Goal: Task Accomplishment & Management: Manage account settings

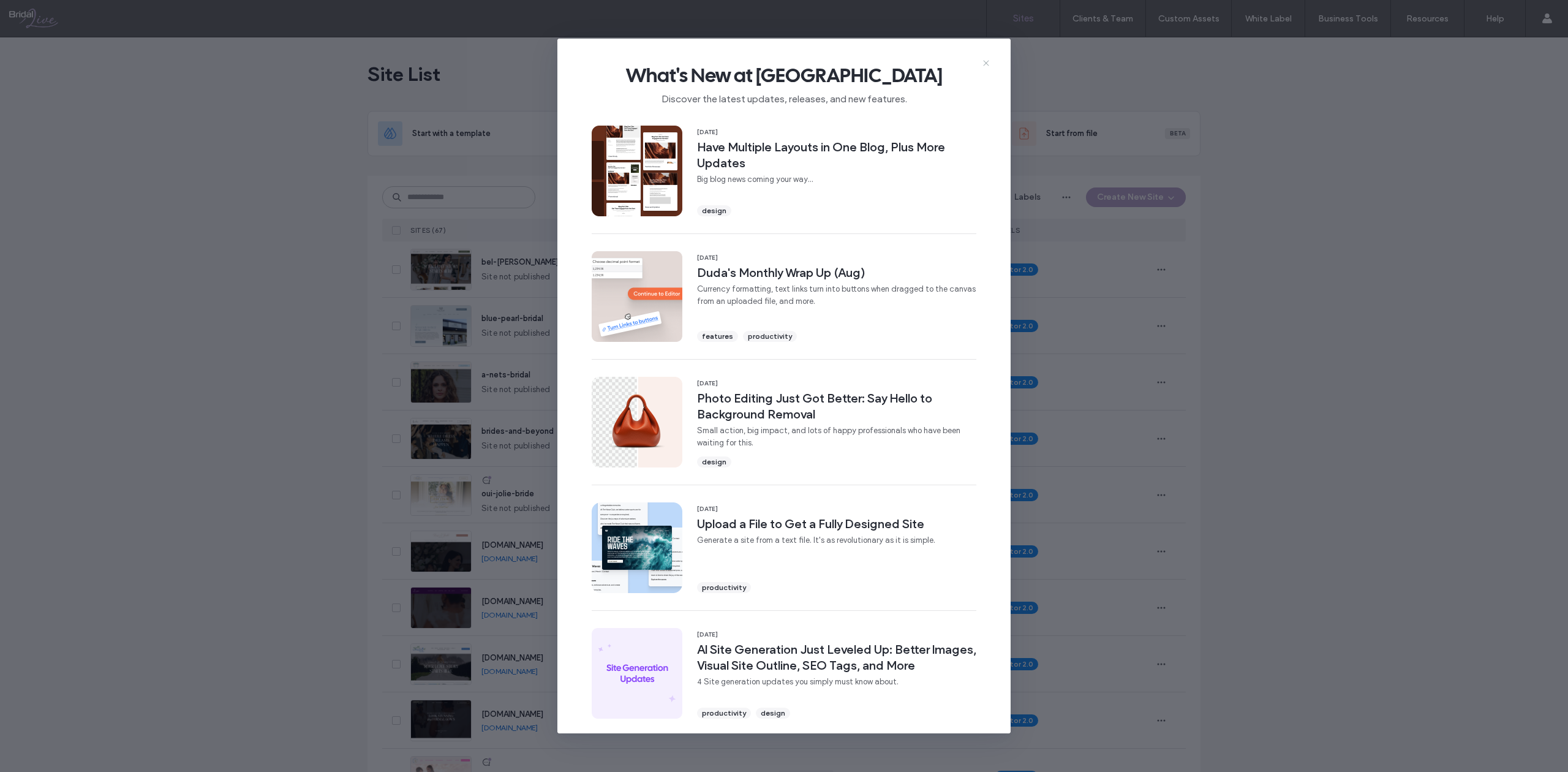
click at [983, 67] on icon at bounding box center [986, 63] width 10 height 10
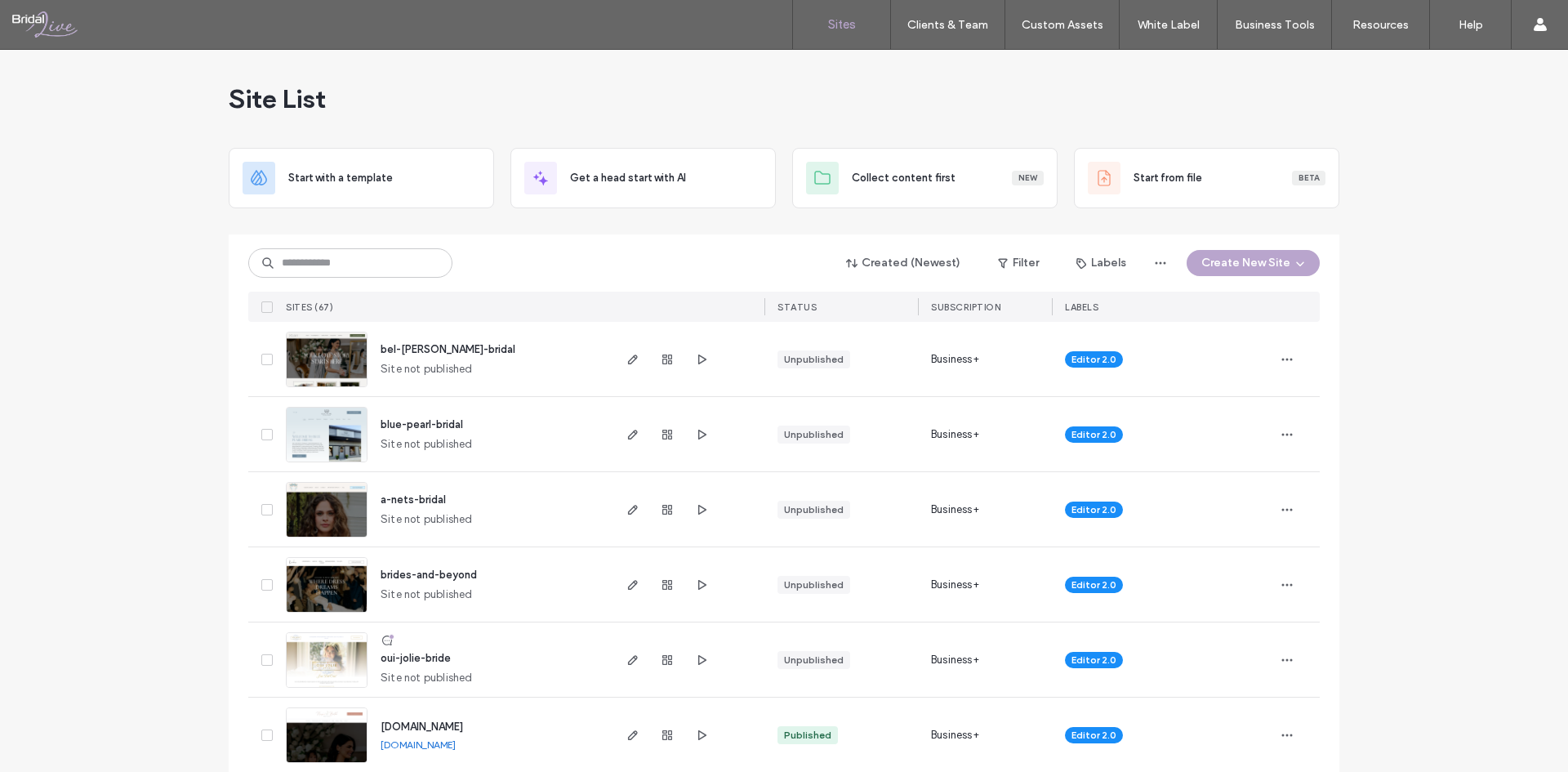
drag, startPoint x: 2039, startPoint y: 0, endPoint x: 1455, endPoint y: 704, distance: 914.7
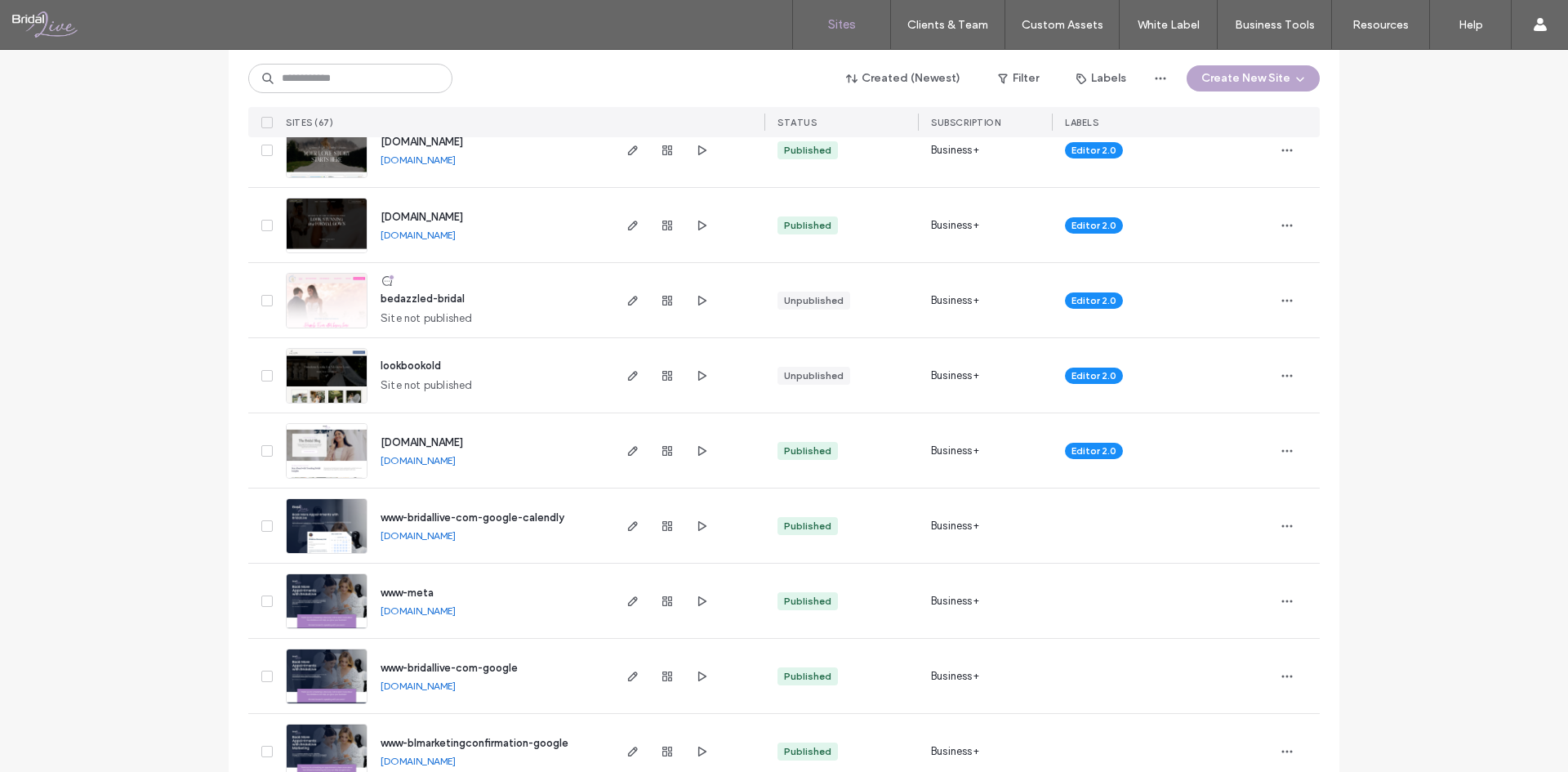
scroll to position [817, 0]
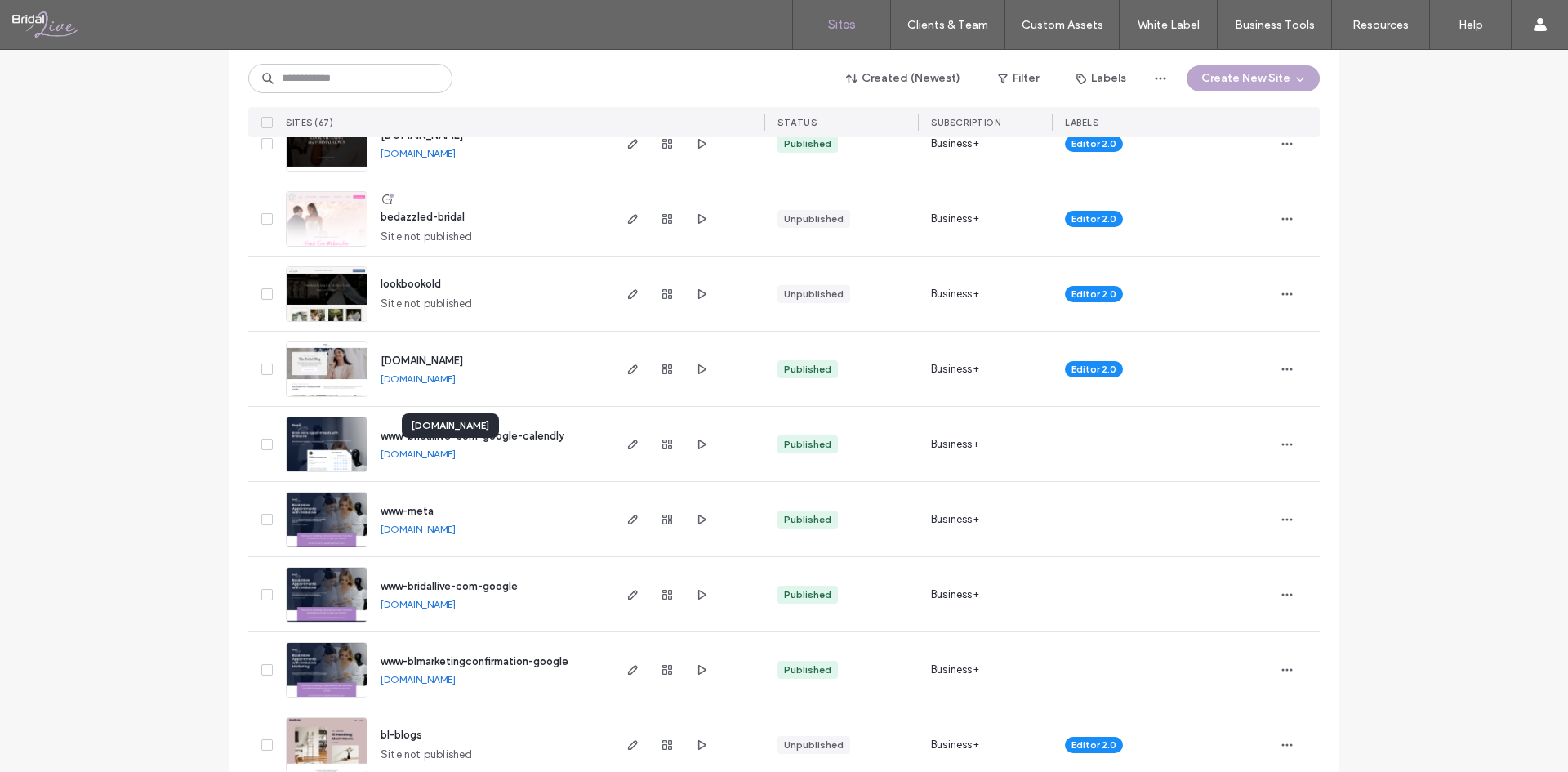
click at [428, 454] on link "[DOMAIN_NAME]" at bounding box center [418, 454] width 75 height 12
click at [630, 445] on icon "button" at bounding box center [633, 444] width 13 height 13
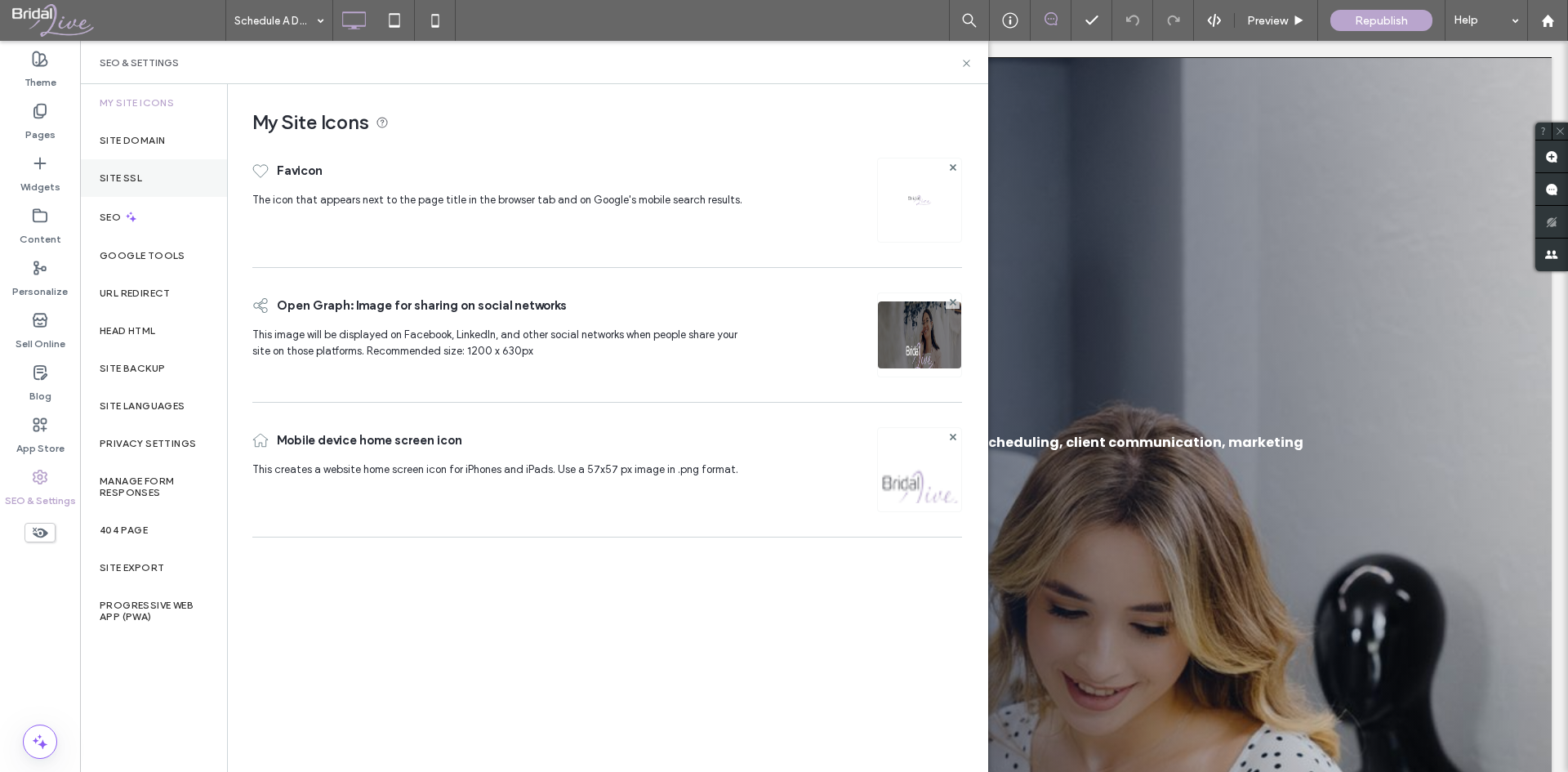
click at [131, 185] on div "Site SSL" at bounding box center [153, 177] width 147 height 37
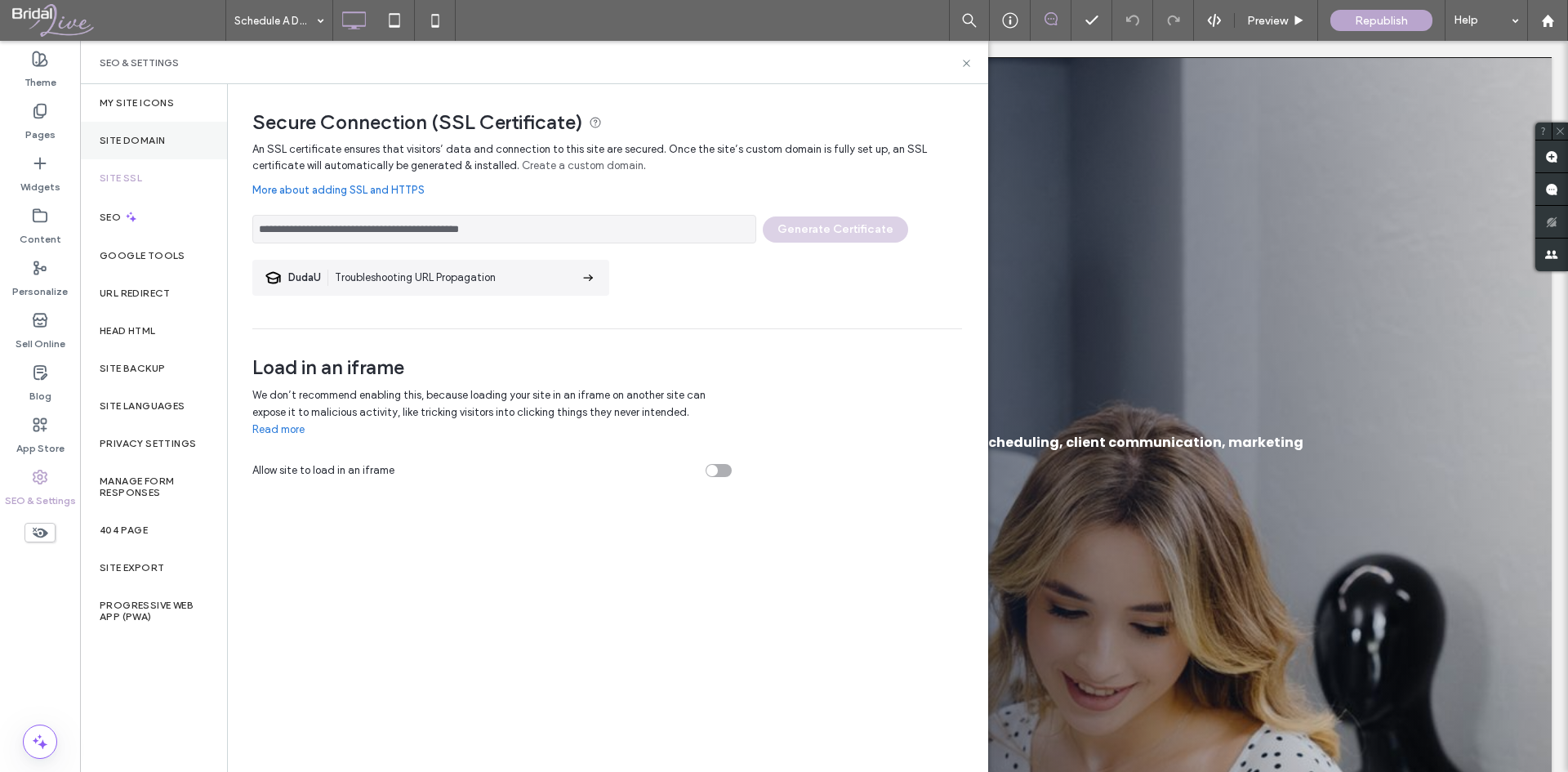
click at [143, 142] on label "Site Domain" at bounding box center [132, 140] width 65 height 11
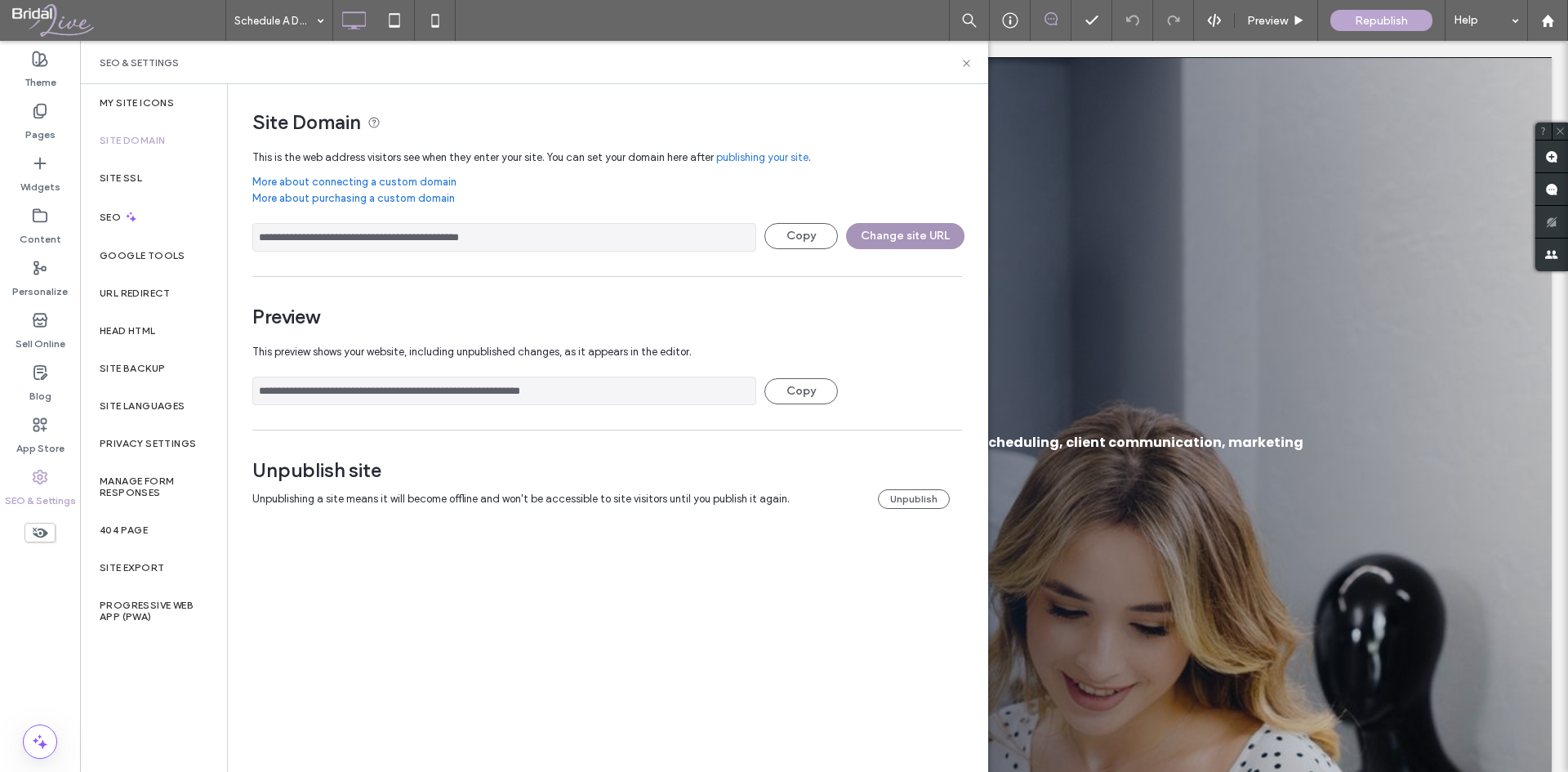
click at [902, 236] on button "Change site URL" at bounding box center [906, 236] width 118 height 26
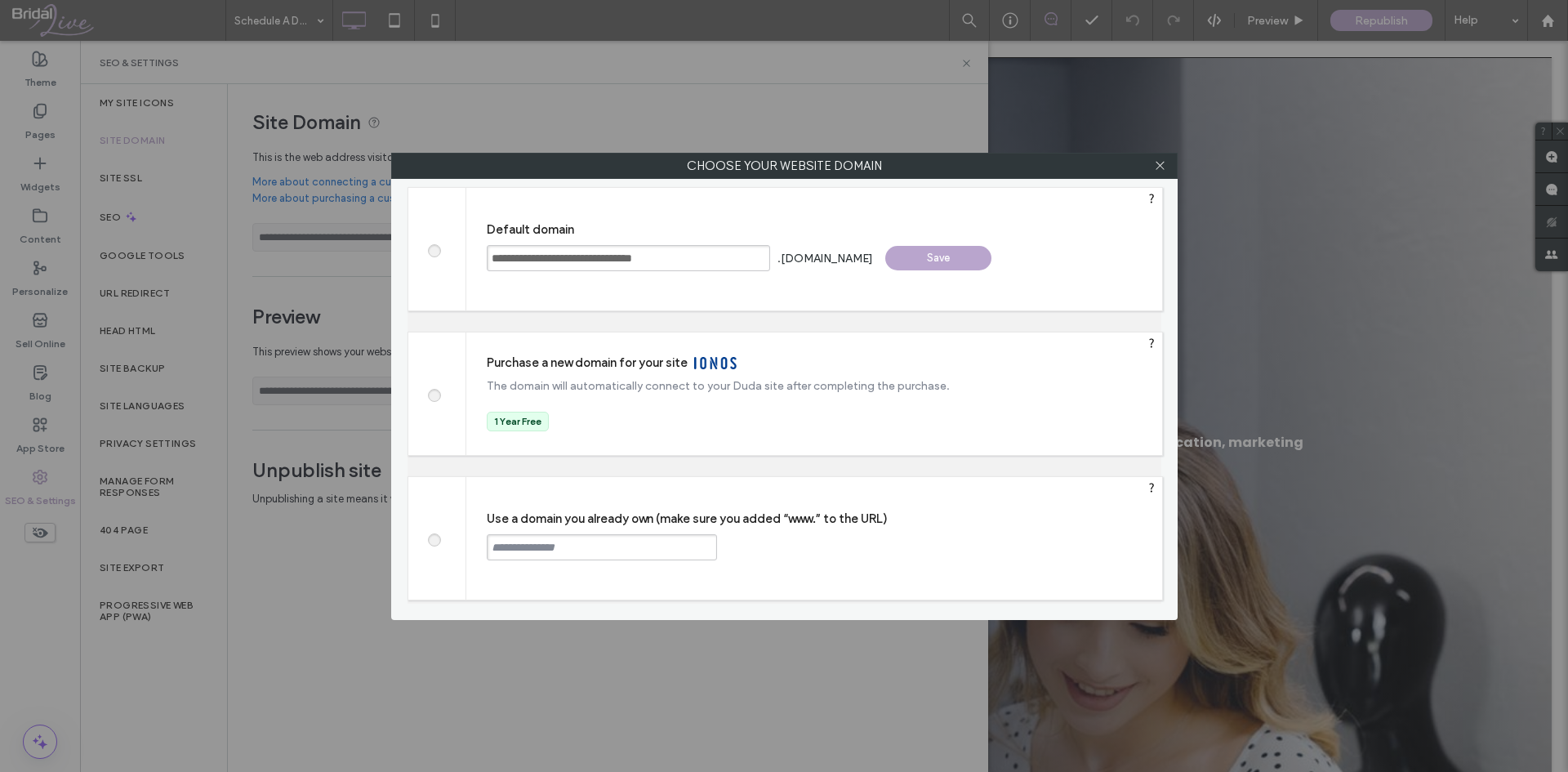
click at [1158, 165] on icon at bounding box center [1160, 165] width 12 height 12
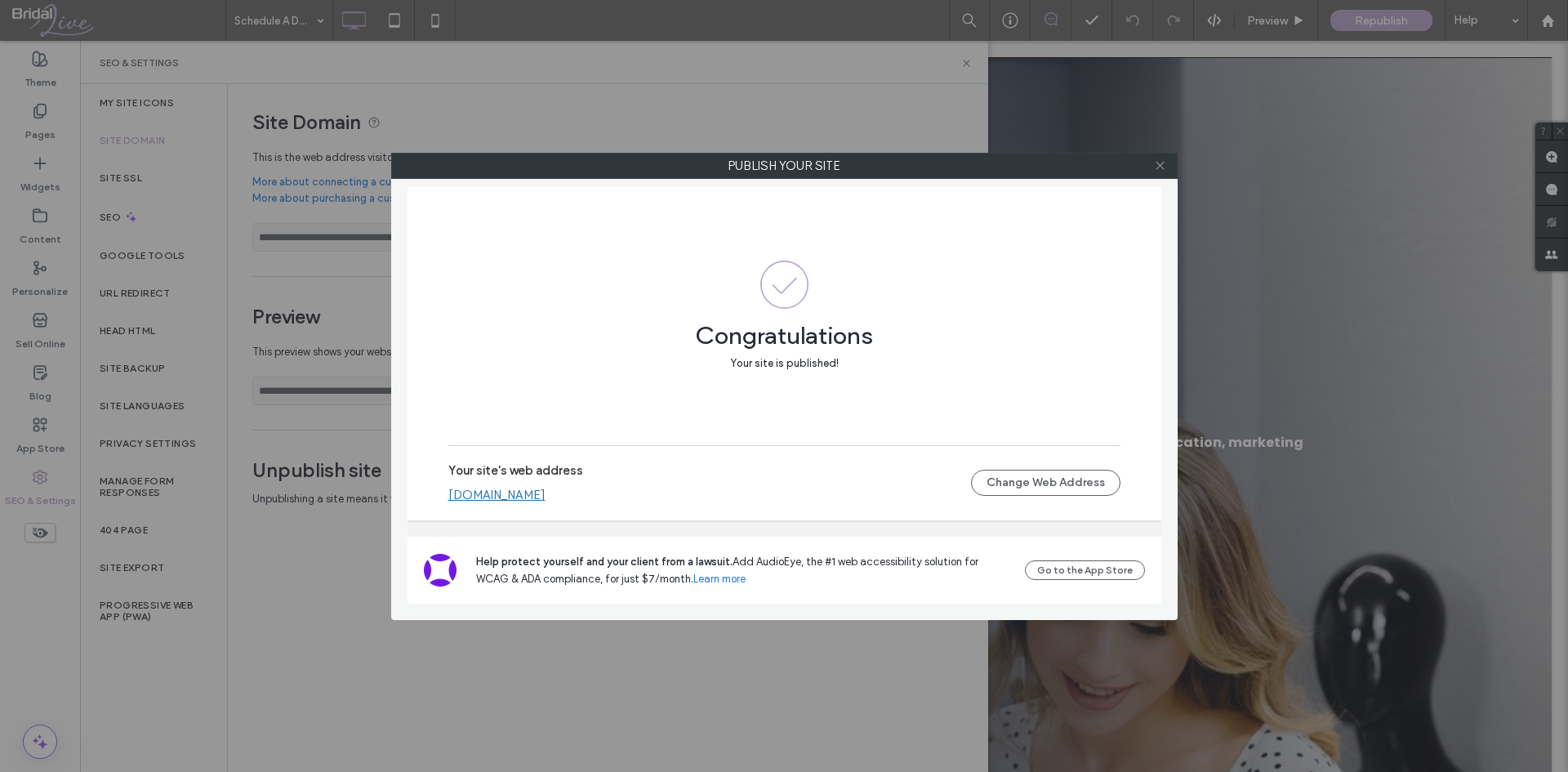
click at [1158, 165] on icon at bounding box center [1160, 165] width 12 height 12
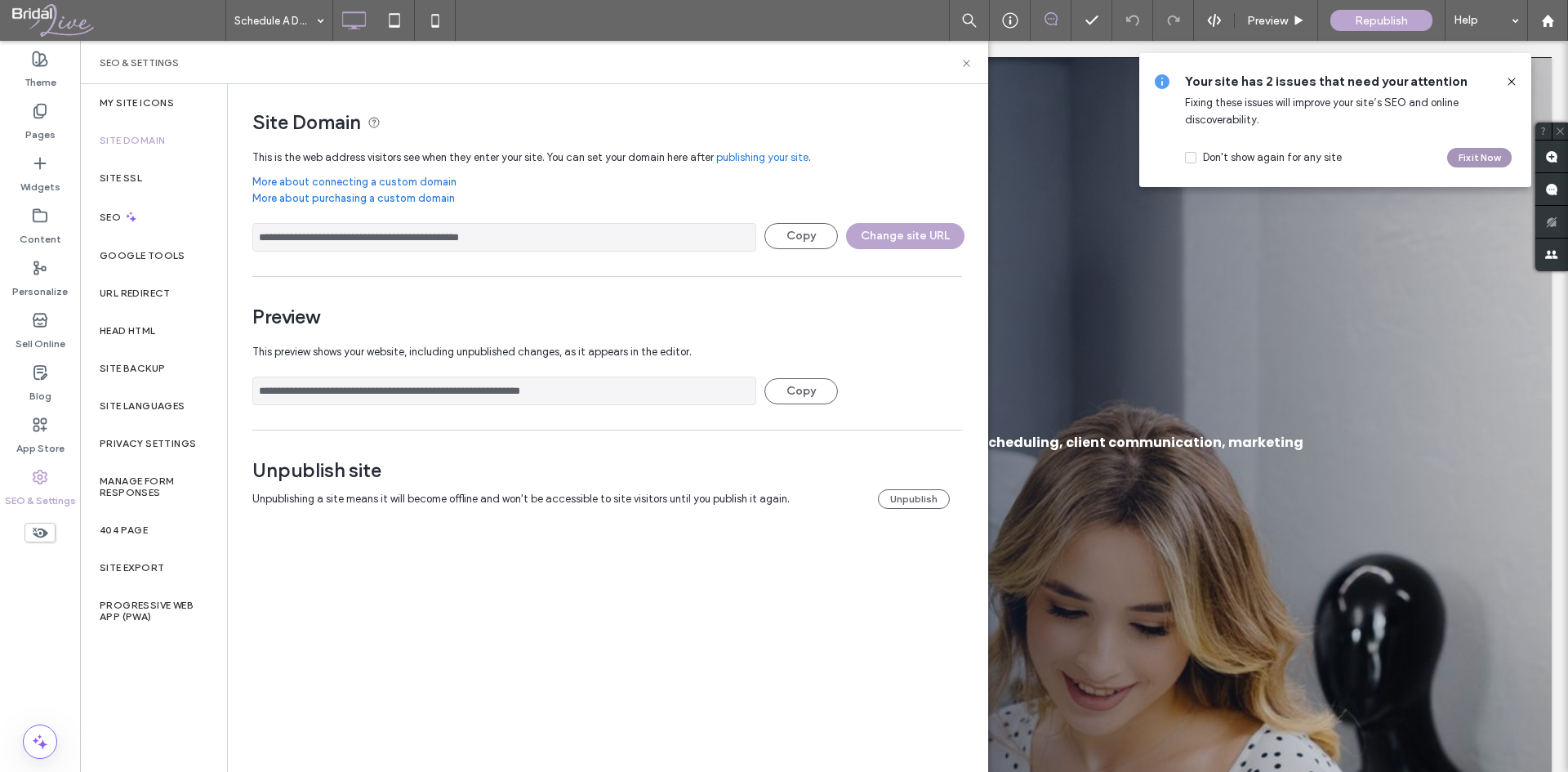
click at [1458, 159] on button "Fix it Now" at bounding box center [1479, 157] width 64 height 20
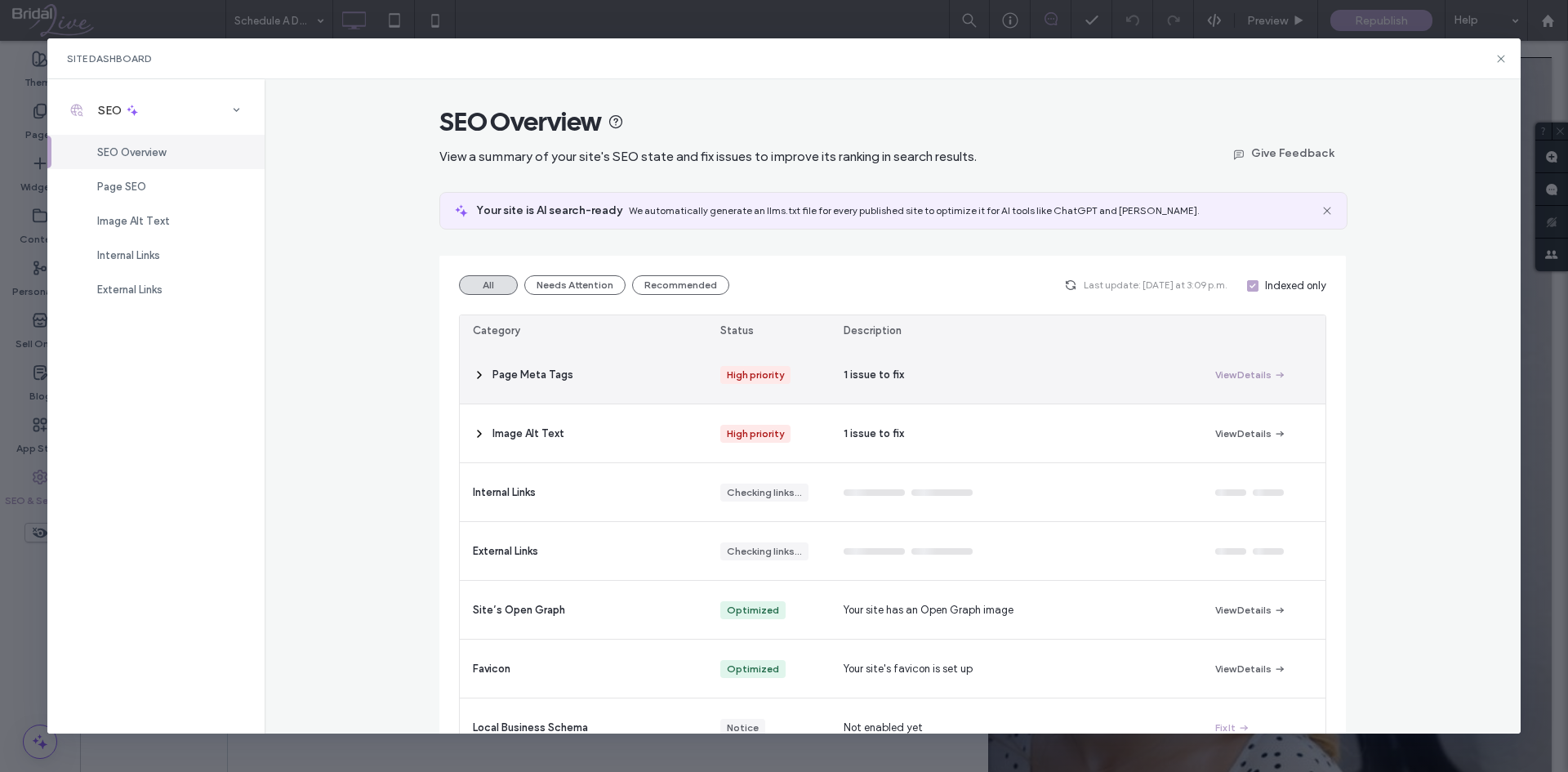
click at [1233, 377] on button "View Details" at bounding box center [1251, 375] width 71 height 20
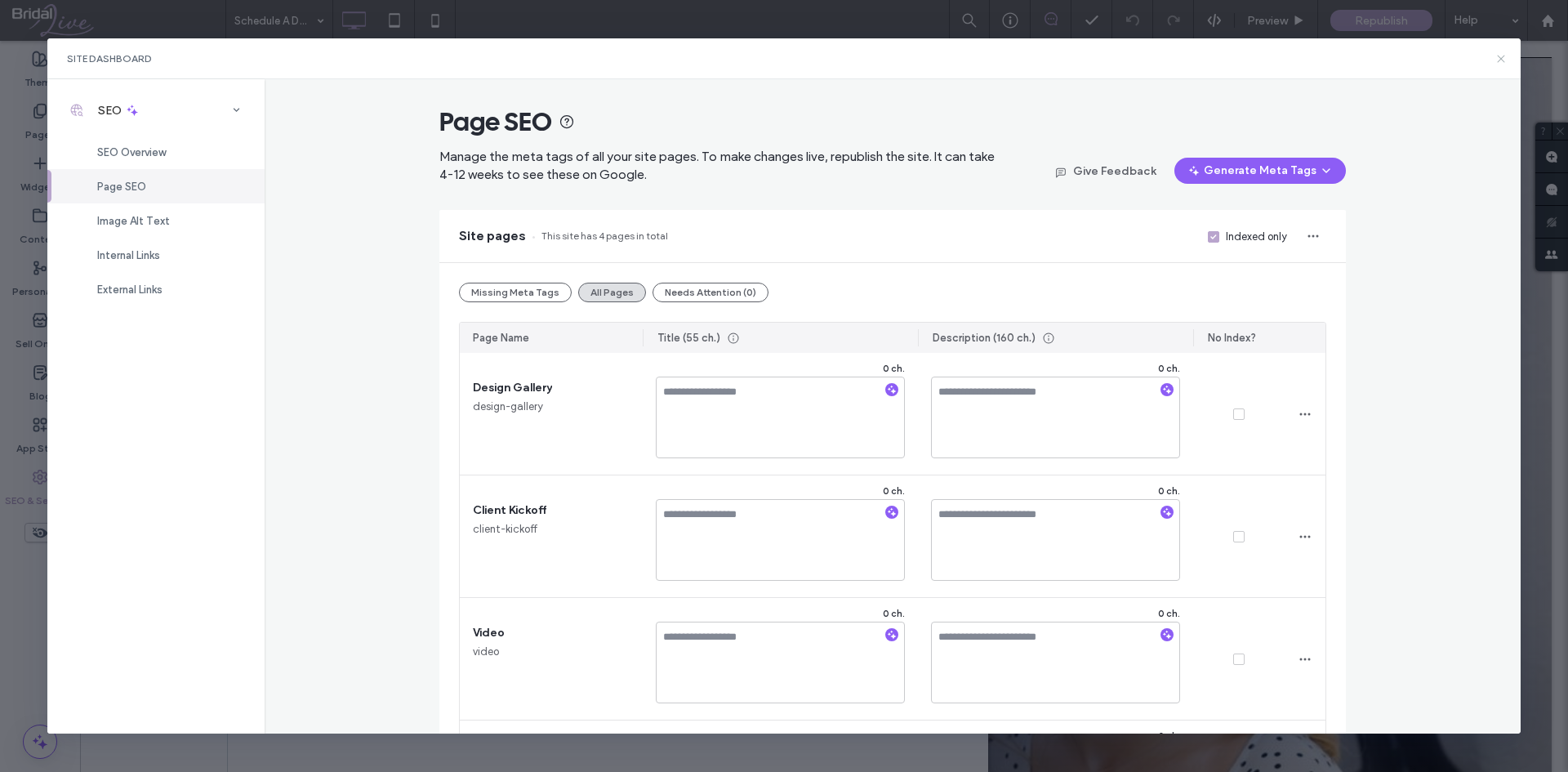
click at [1499, 61] on use at bounding box center [1502, 58] width 7 height 7
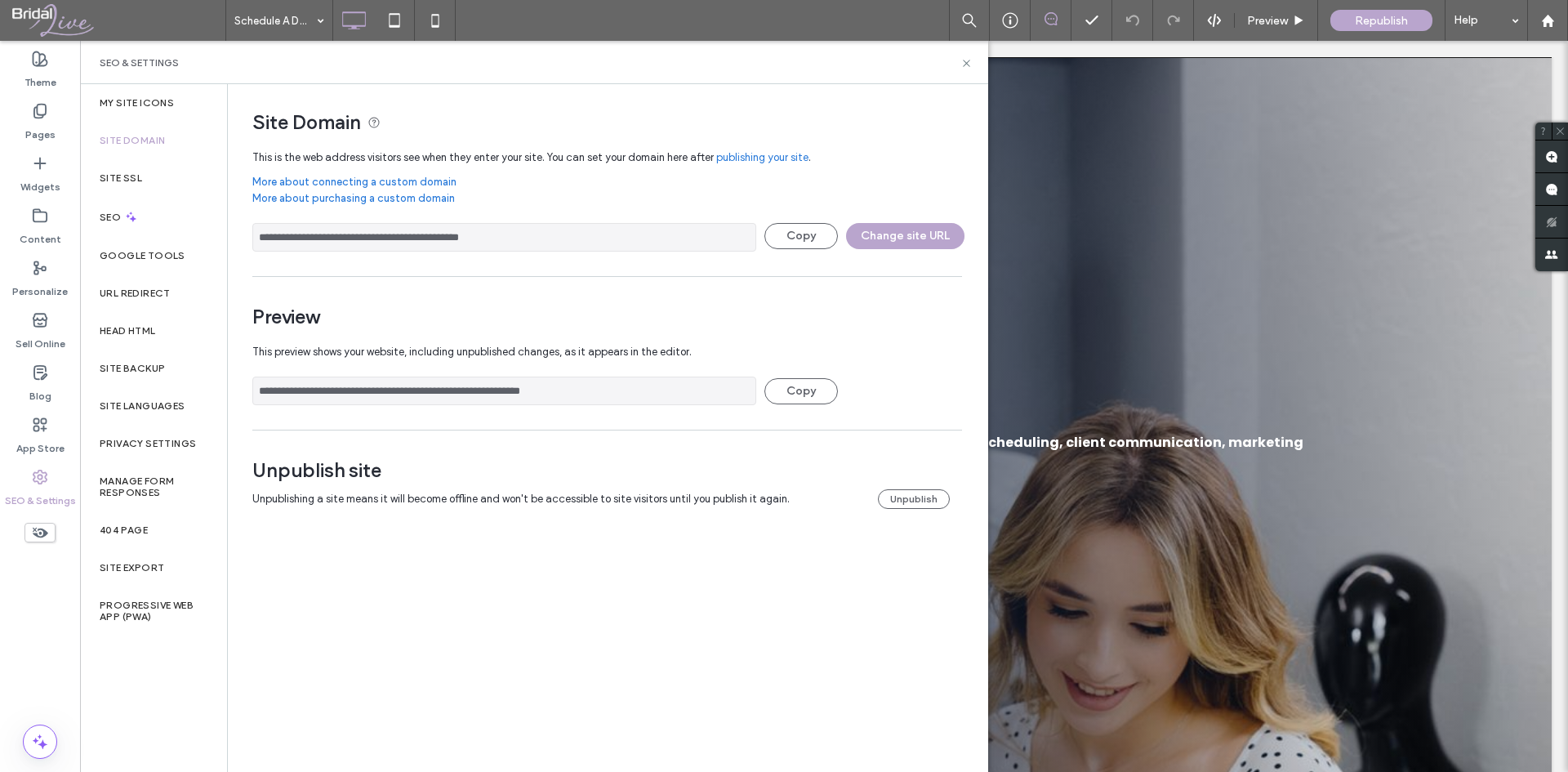
click at [53, 17] on span at bounding box center [118, 21] width 213 height 33
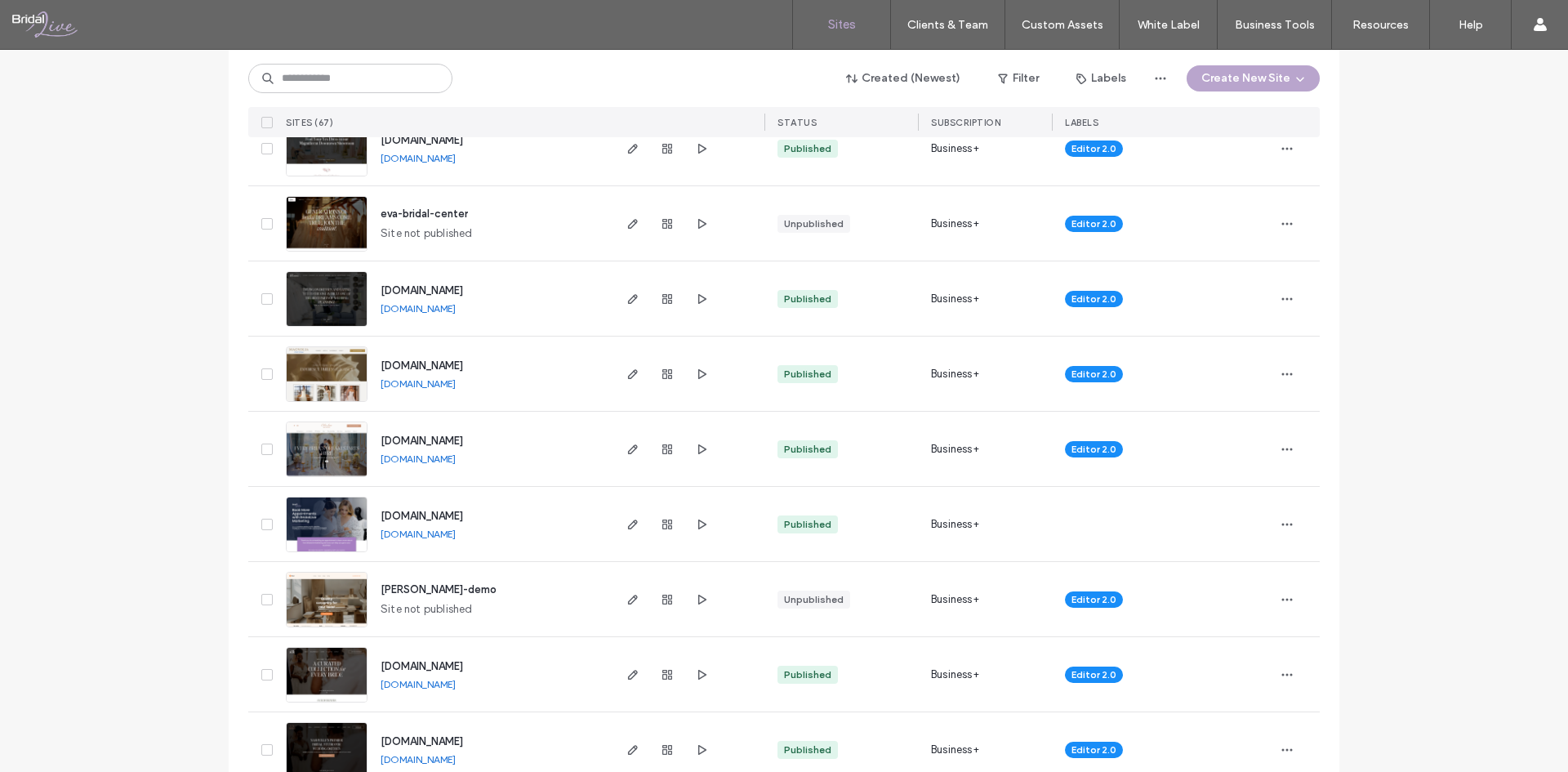
scroll to position [1880, 0]
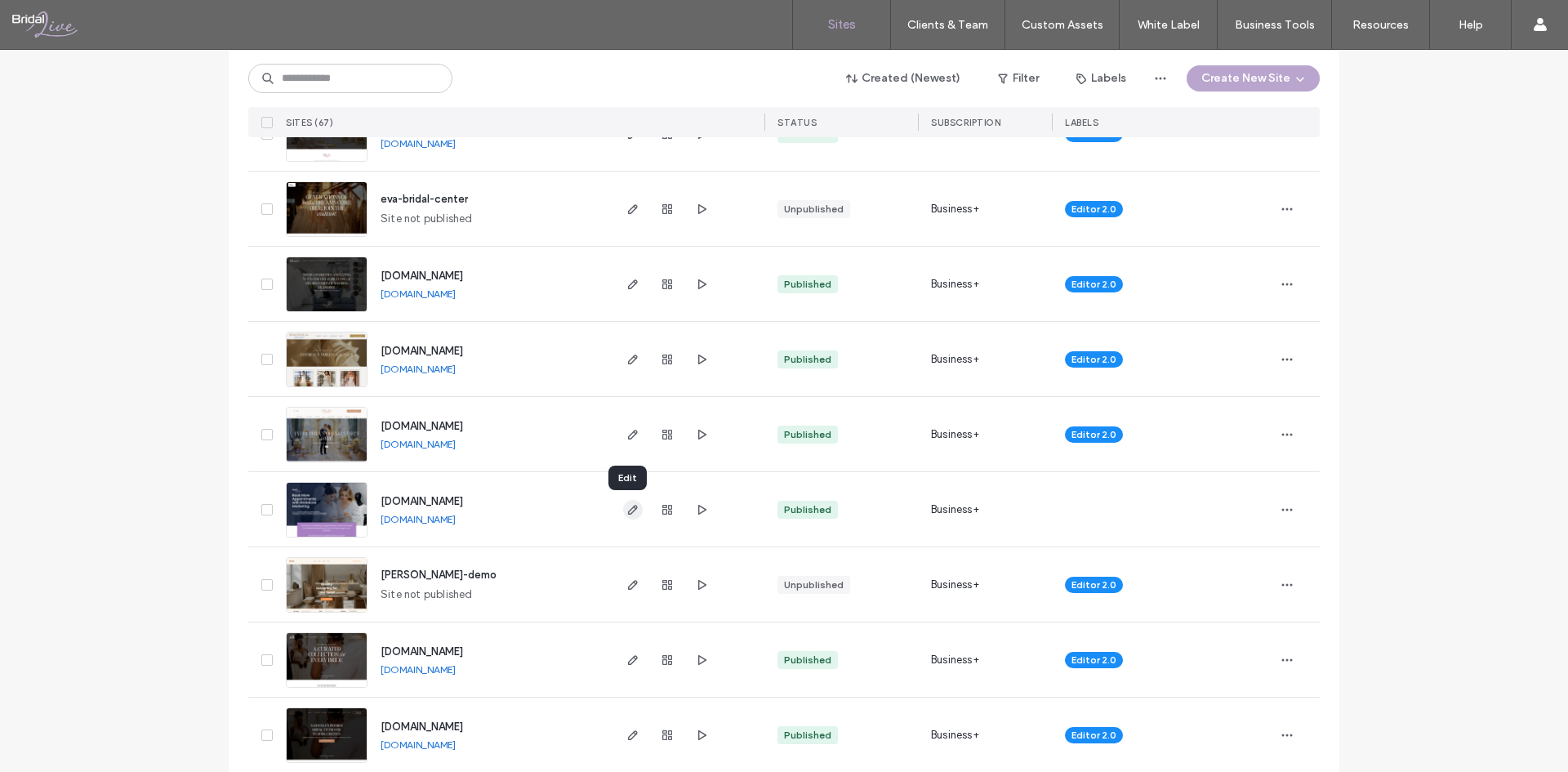
click at [627, 509] on icon "button" at bounding box center [633, 509] width 13 height 13
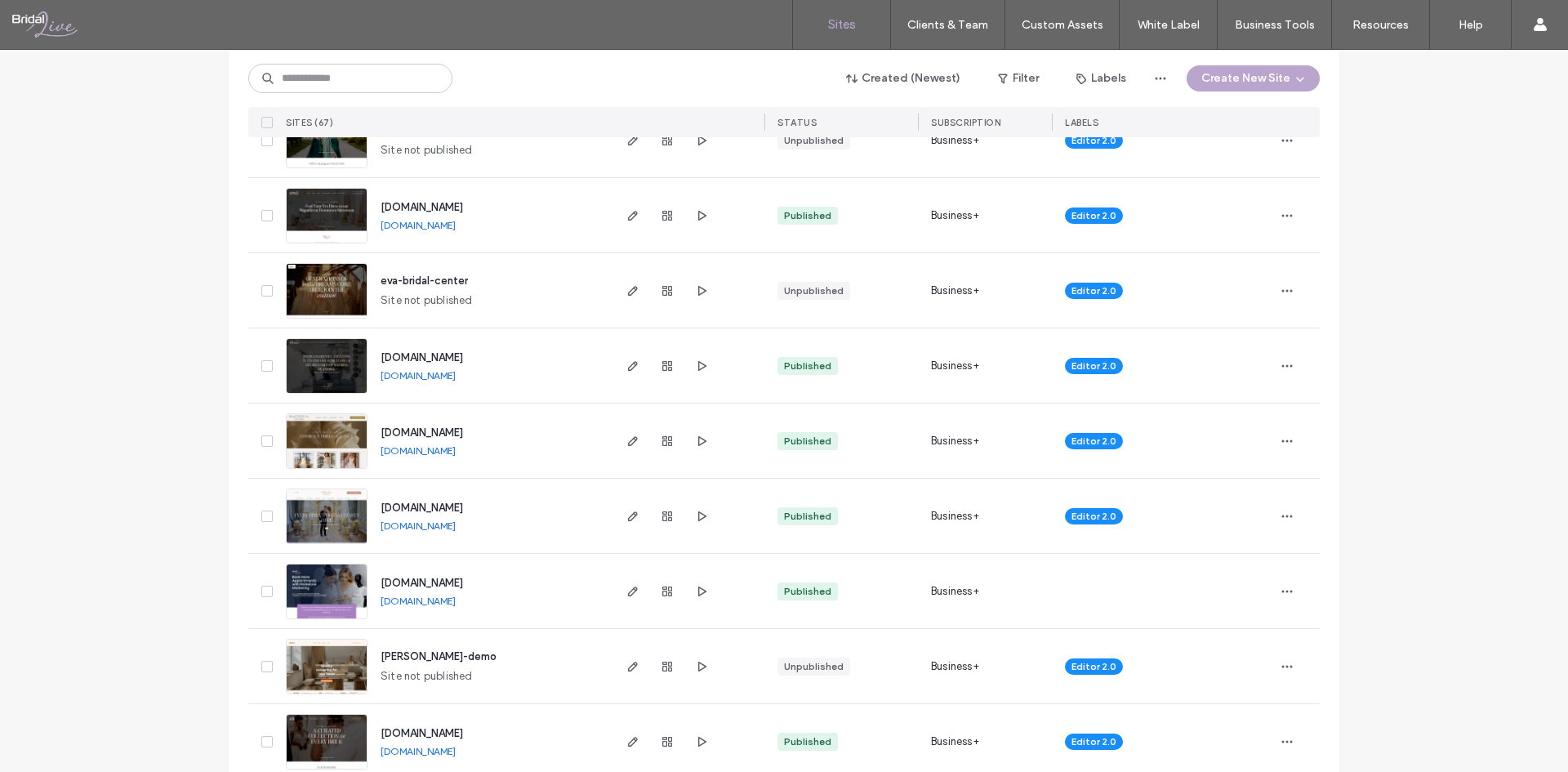
scroll to position [2042, 0]
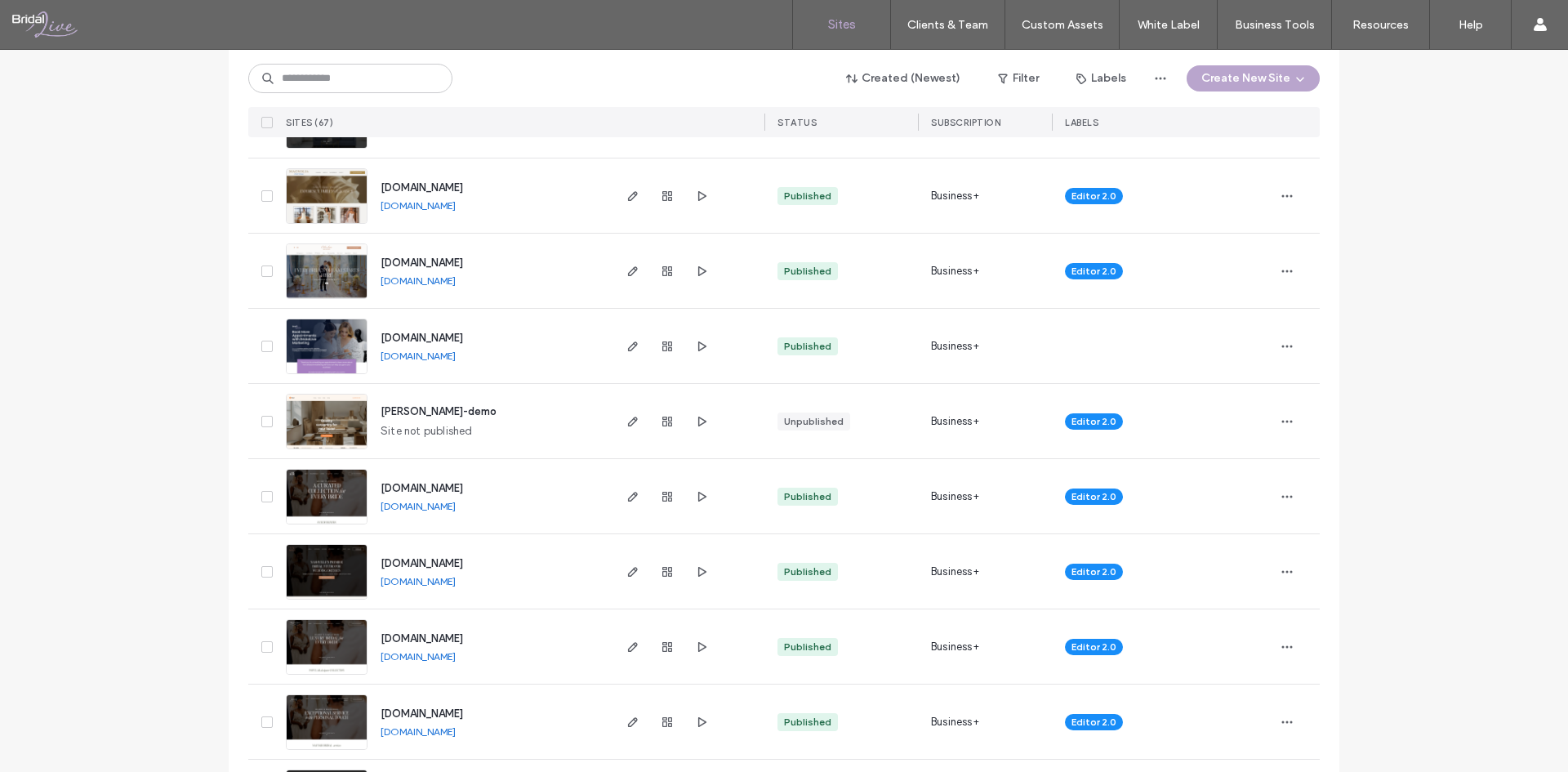
drag, startPoint x: 1046, startPoint y: 343, endPoint x: 1136, endPoint y: 348, distance: 90.1
click at [1136, 348] on div "www.blmarketingconfirmation.bridallive.com www.blmarketingconfirmation.bridalli…" at bounding box center [784, 346] width 1072 height 75
click at [1284, 345] on icon "button" at bounding box center [1287, 346] width 13 height 13
click at [1482, 356] on div "Site List Start with a template Get a head start with AI Collect content first …" at bounding box center [784, 671] width 1568 height 5327
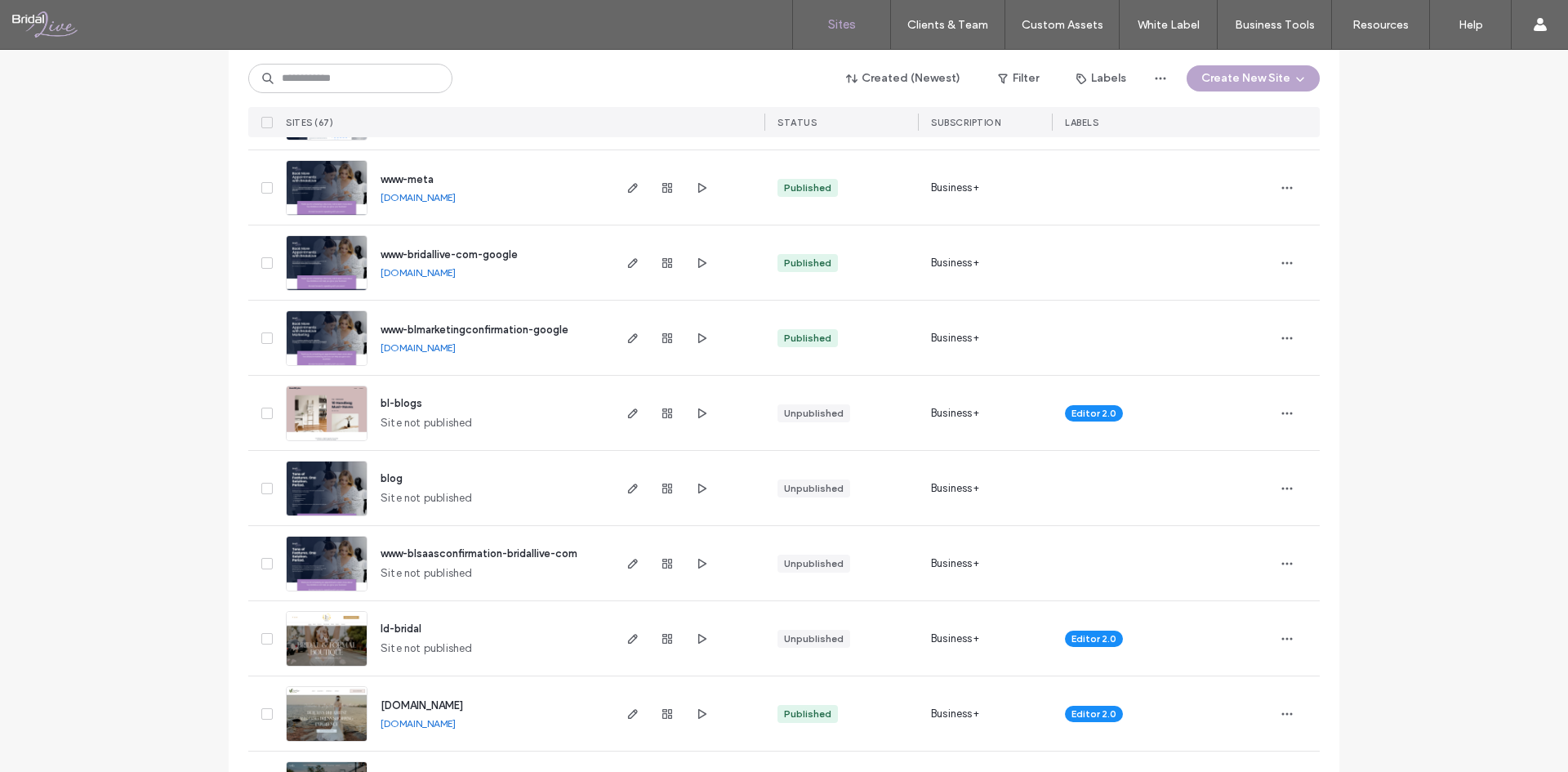
scroll to position [1144, 0]
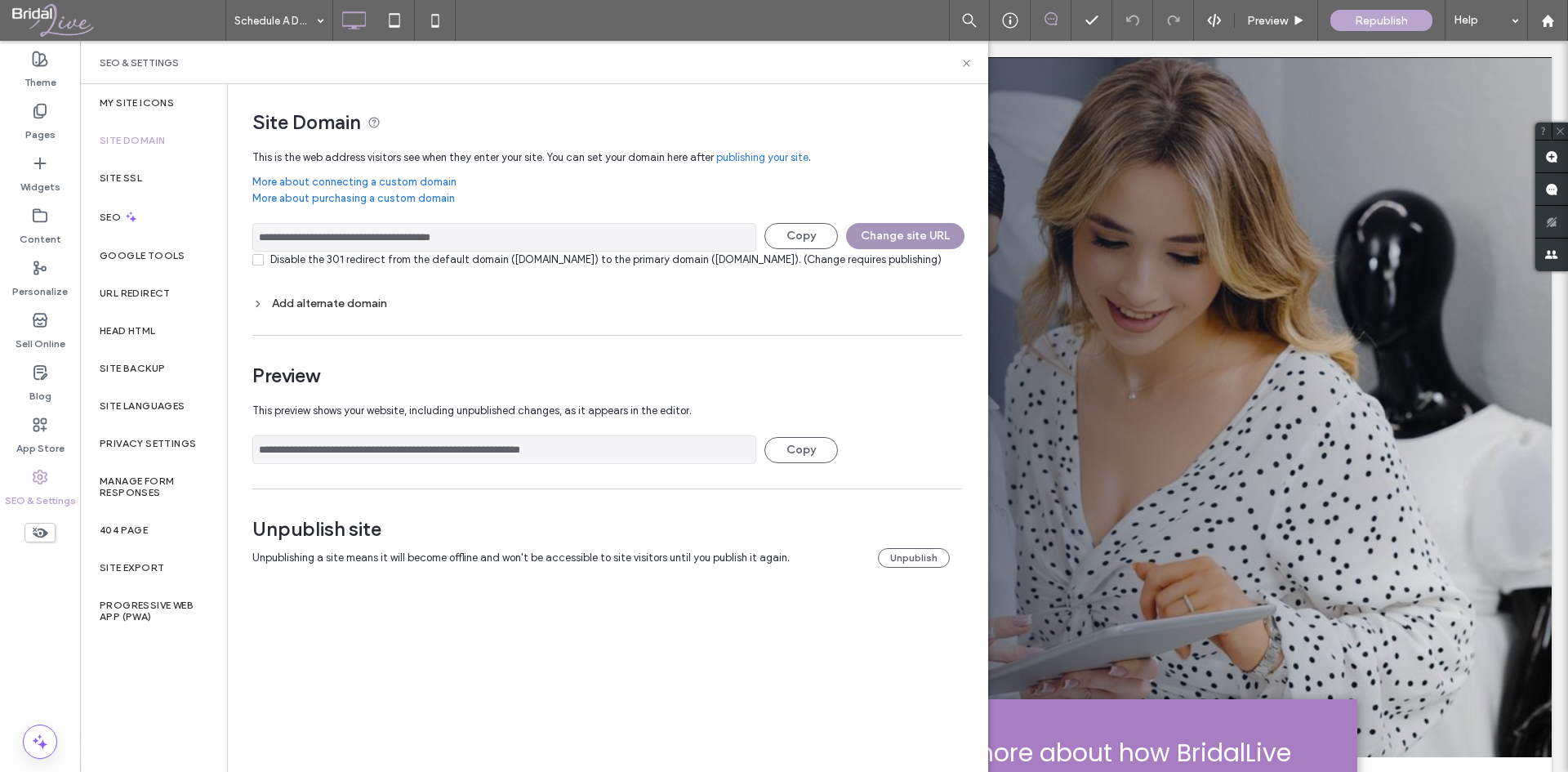
click at [907, 233] on button "Change site URL" at bounding box center [906, 236] width 118 height 26
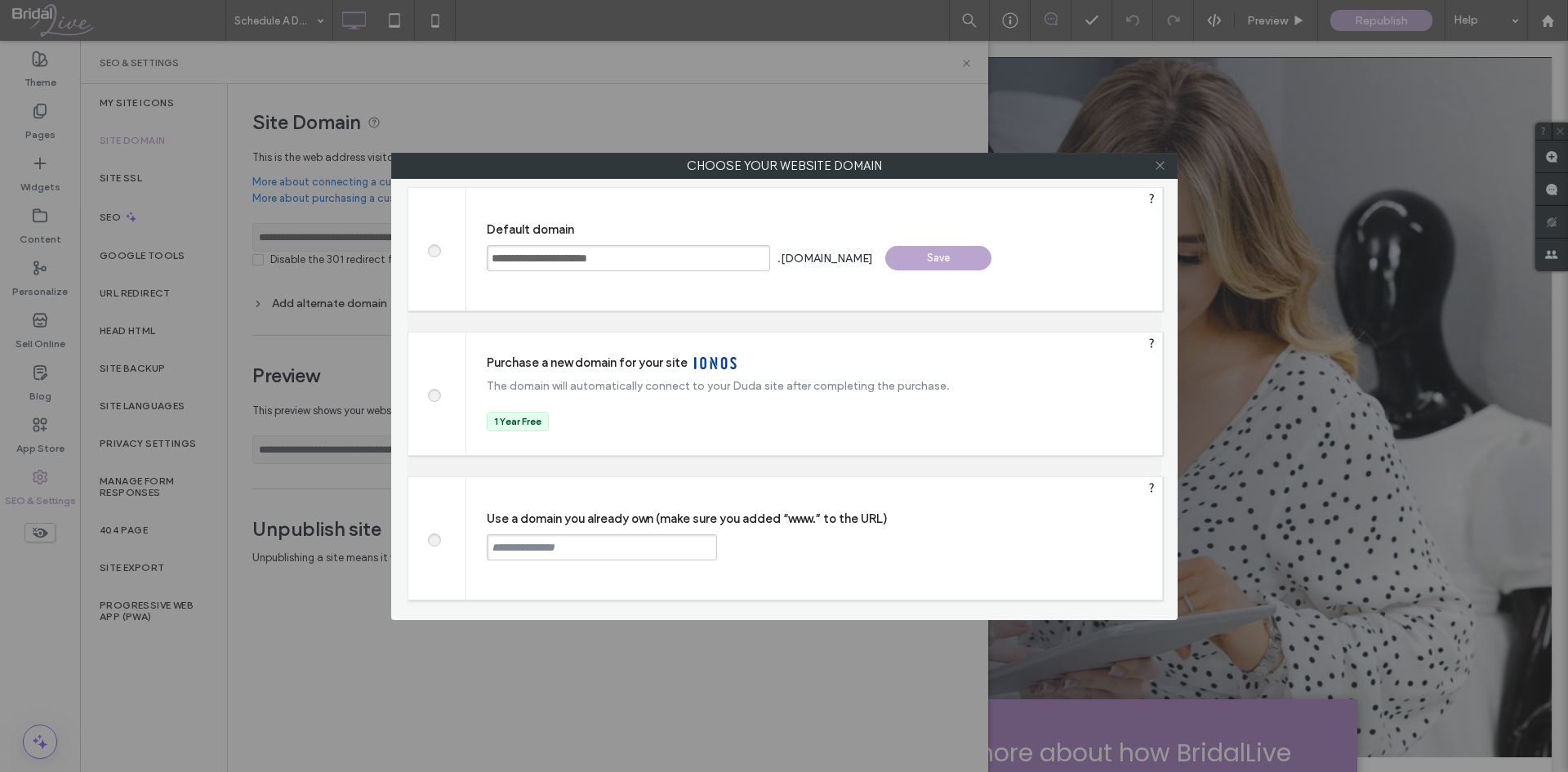
click at [1160, 169] on icon at bounding box center [1160, 165] width 12 height 12
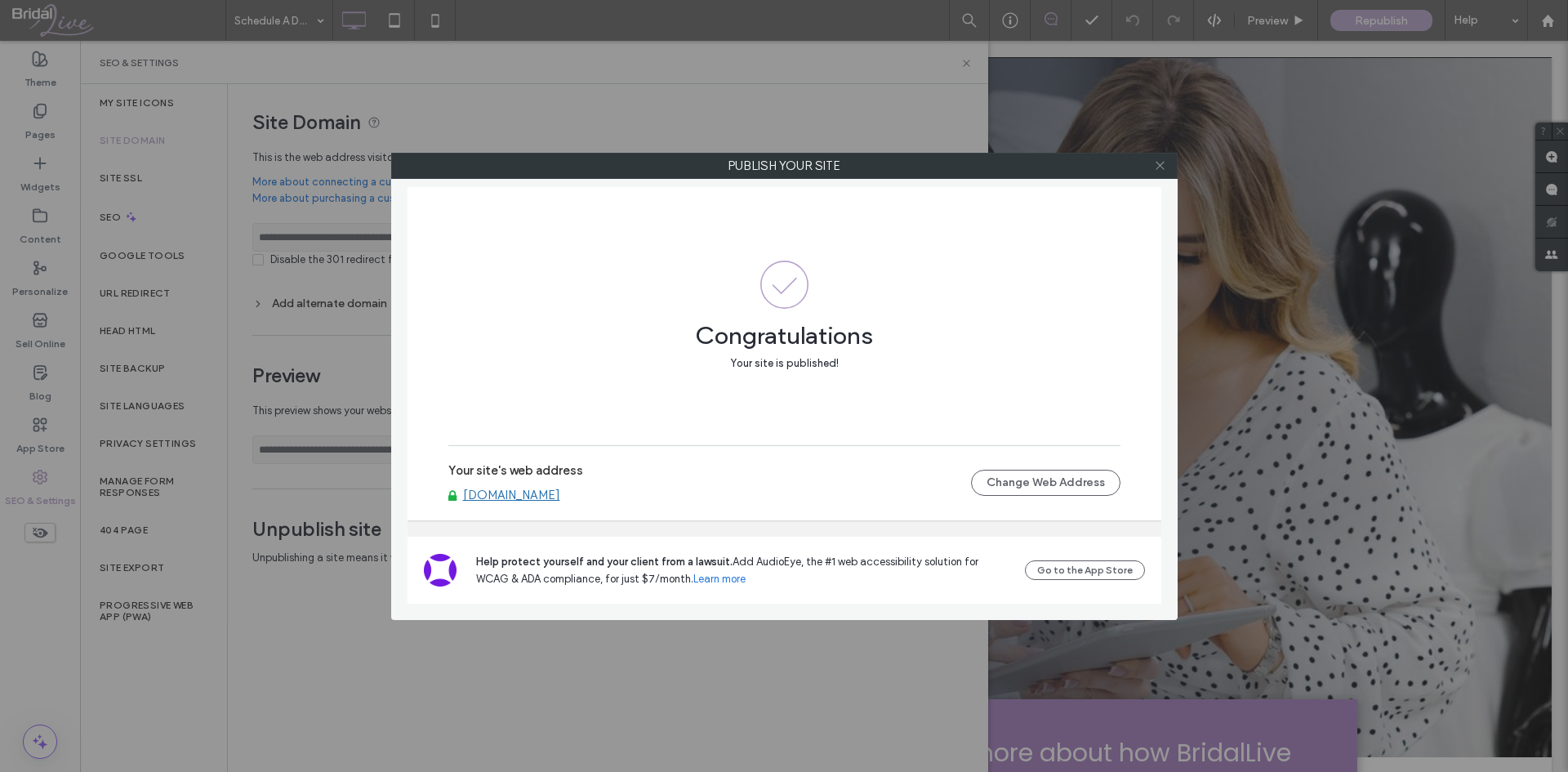
click at [1166, 168] on icon at bounding box center [1160, 165] width 12 height 12
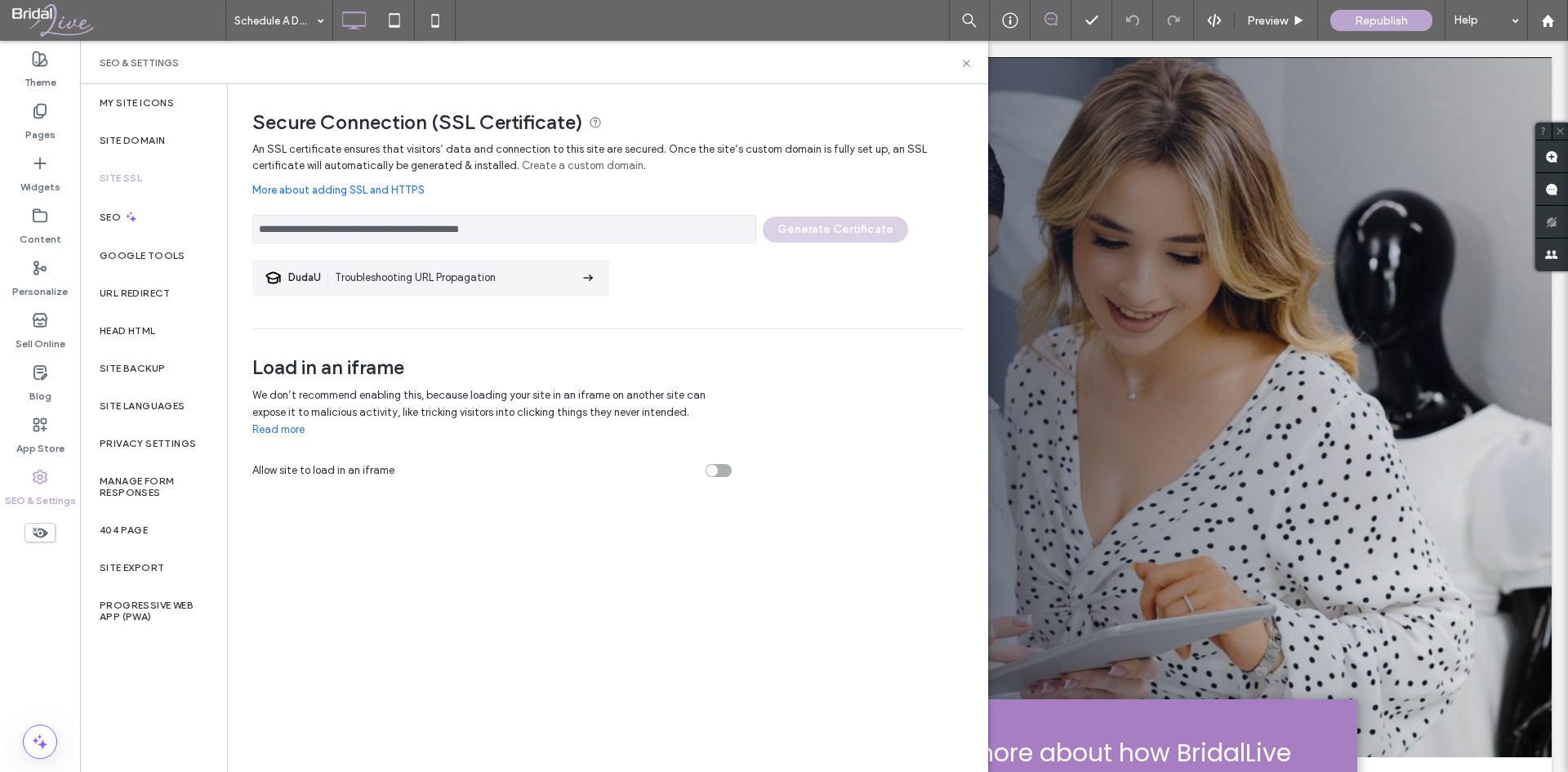
click at [837, 229] on div "**********" at bounding box center [607, 225] width 710 height 37
click at [651, 237] on input "**********" at bounding box center [504, 229] width 504 height 29
click at [522, 223] on input "**********" at bounding box center [504, 229] width 504 height 29
click at [520, 224] on input "**********" at bounding box center [504, 229] width 504 height 29
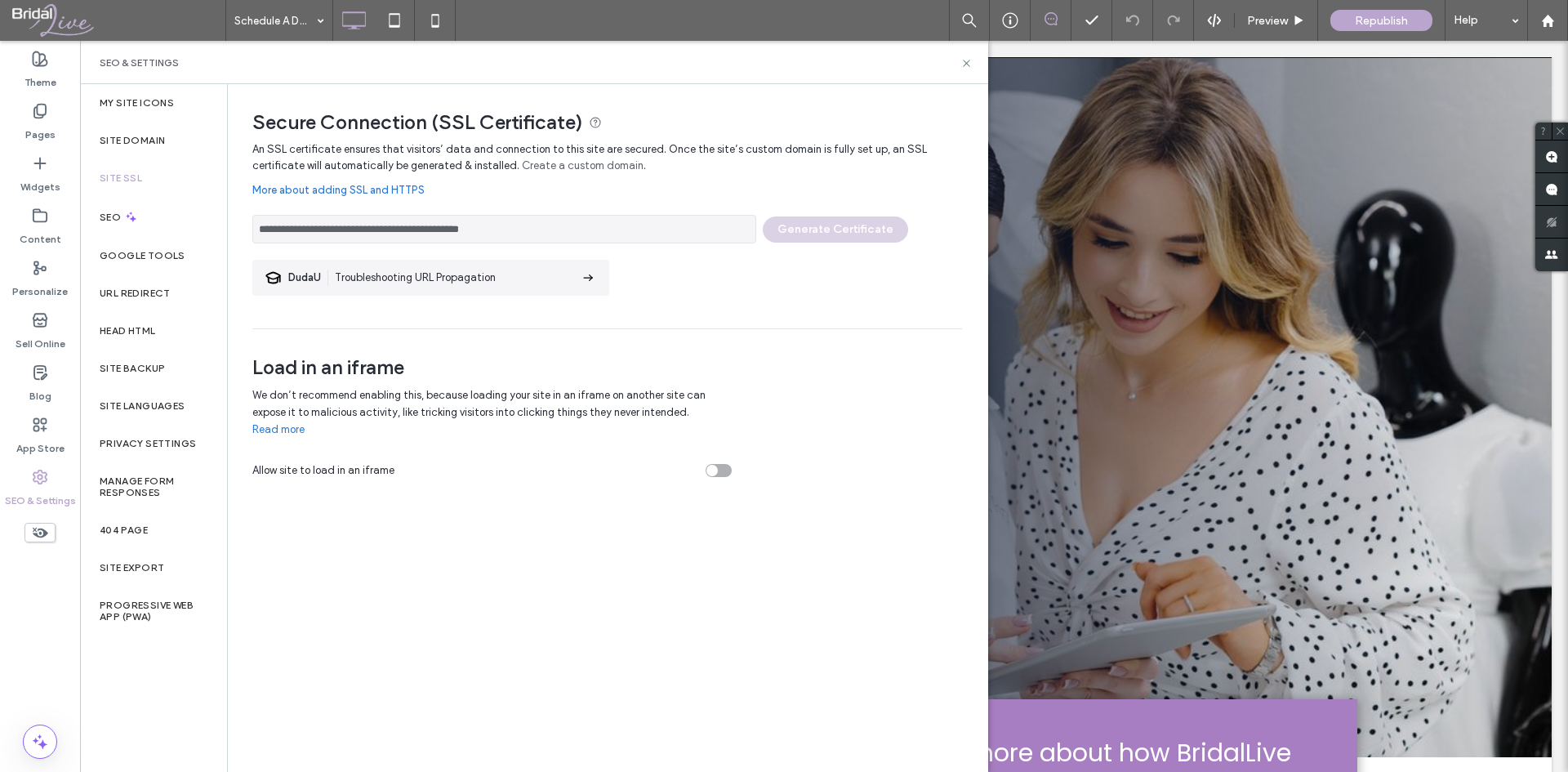
click at [518, 224] on input "**********" at bounding box center [504, 229] width 504 height 29
click at [382, 193] on link "More about adding SSL and HTTPS" at bounding box center [607, 190] width 710 height 33
